Goal: Information Seeking & Learning: Learn about a topic

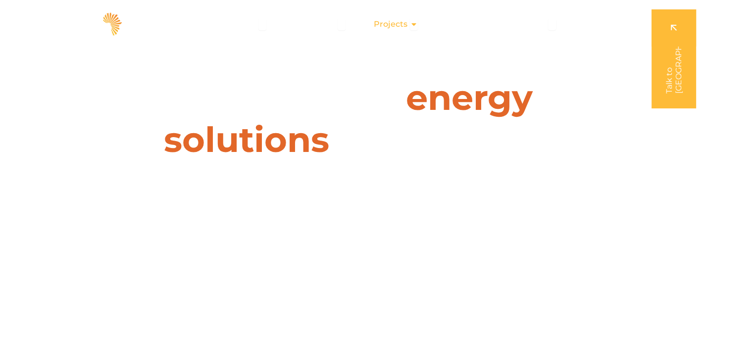
click at [413, 26] on icon "Menu" at bounding box center [414, 24] width 8 height 8
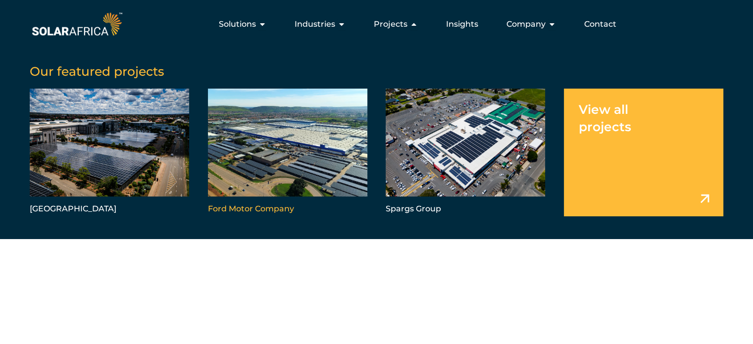
click at [284, 180] on link "Menu" at bounding box center [287, 153] width 159 height 128
click at [261, 205] on link "Menu" at bounding box center [287, 153] width 159 height 128
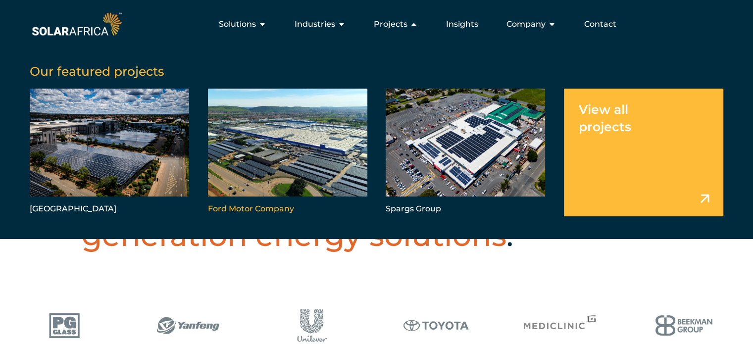
scroll to position [198, 0]
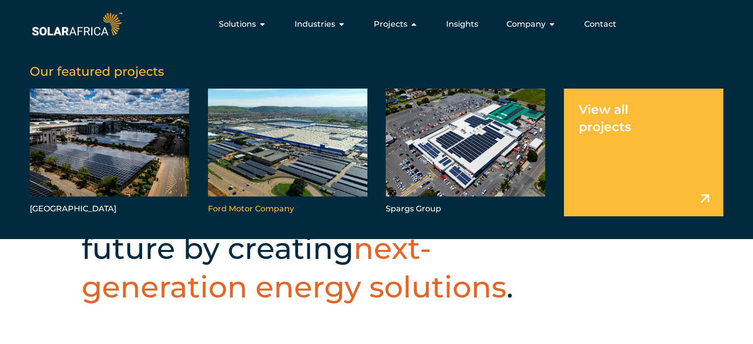
click at [270, 155] on link "Menu" at bounding box center [287, 153] width 159 height 128
click at [417, 23] on icon "Menu" at bounding box center [414, 24] width 8 height 8
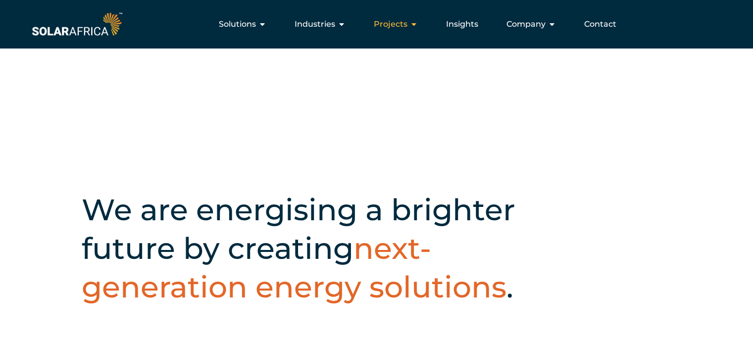
click at [417, 23] on icon "Menu" at bounding box center [414, 24] width 8 height 8
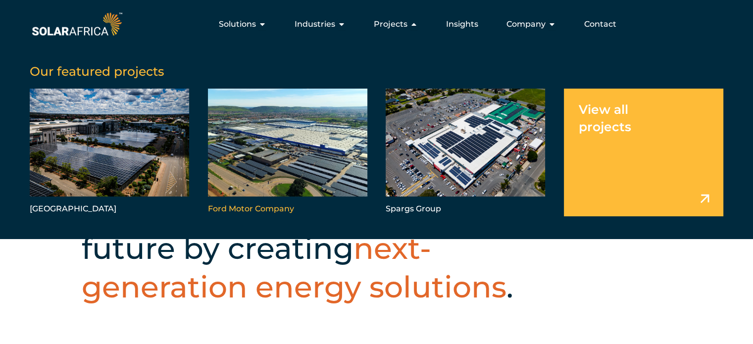
click at [309, 181] on link "Menu" at bounding box center [287, 153] width 159 height 128
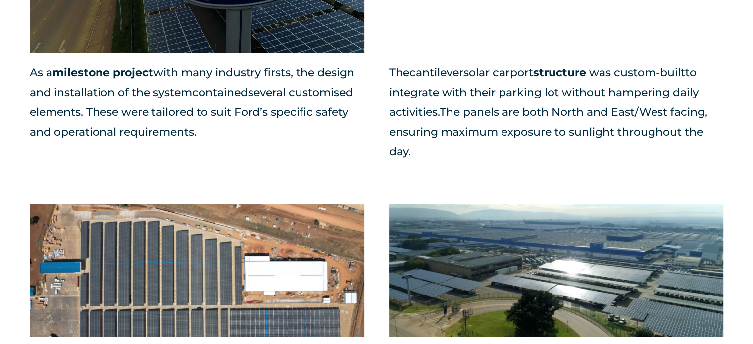
scroll to position [1066, 0]
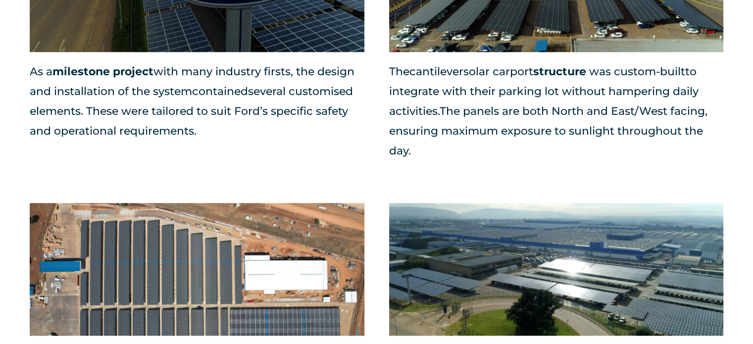
click at [524, 207] on img at bounding box center [556, 269] width 335 height 133
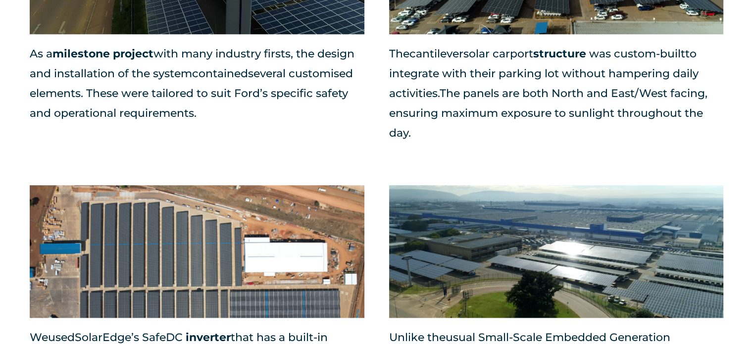
scroll to position [1084, 0]
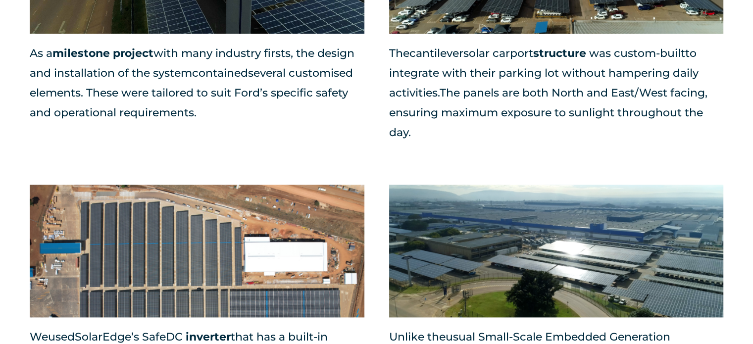
click at [599, 199] on img at bounding box center [556, 251] width 335 height 133
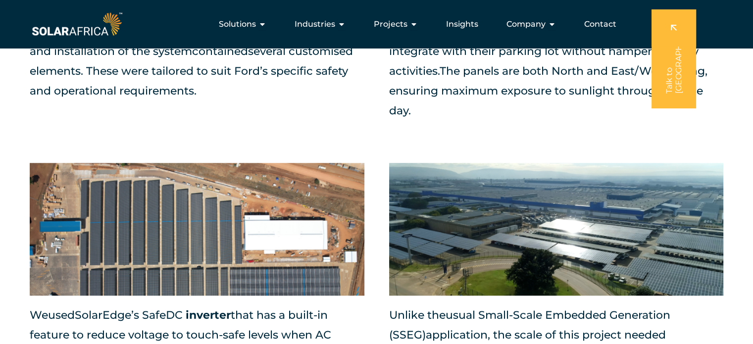
scroll to position [1103, 0]
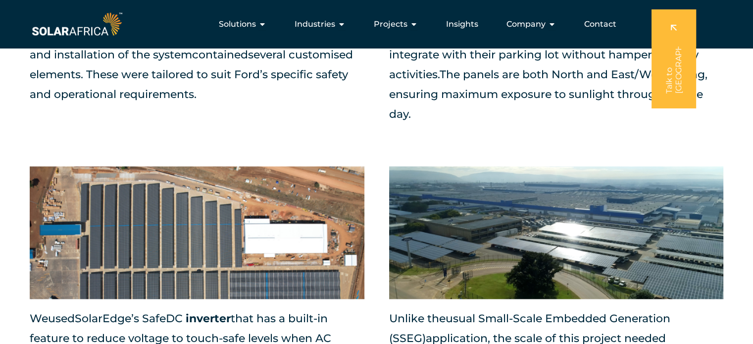
click at [599, 199] on img at bounding box center [556, 232] width 335 height 133
